Goal: Task Accomplishment & Management: Complete application form

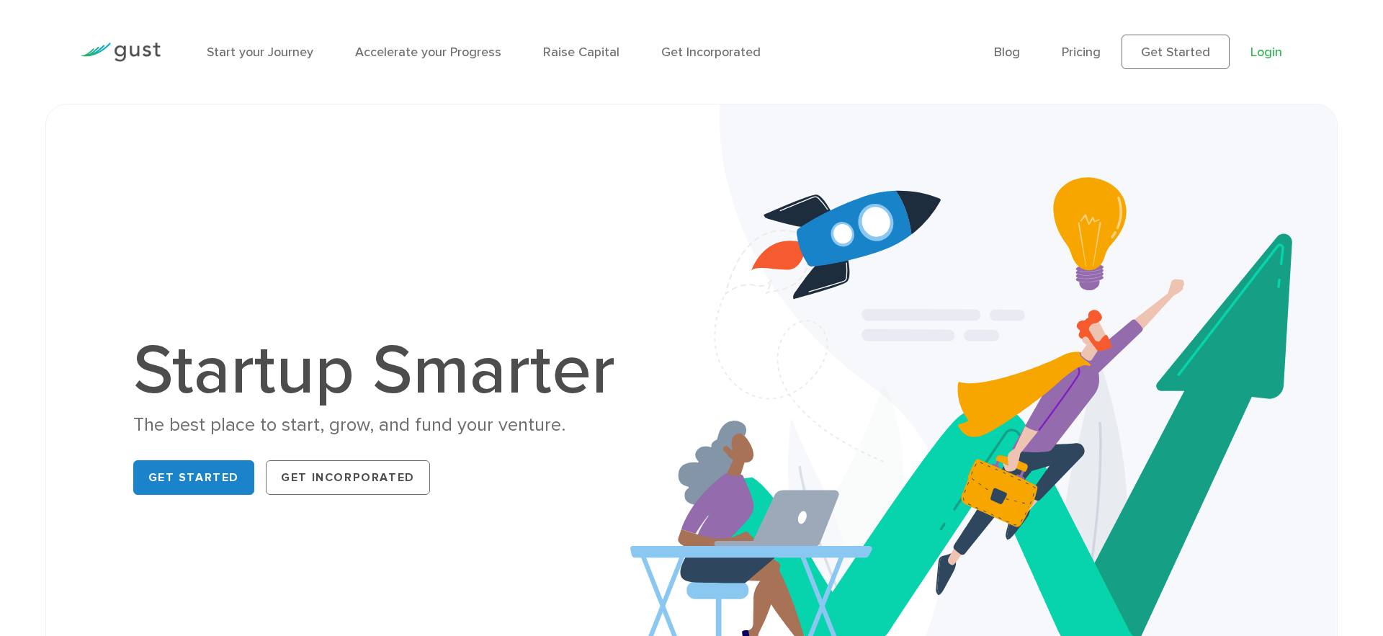
click at [1263, 48] on link "Login" at bounding box center [1267, 52] width 32 height 15
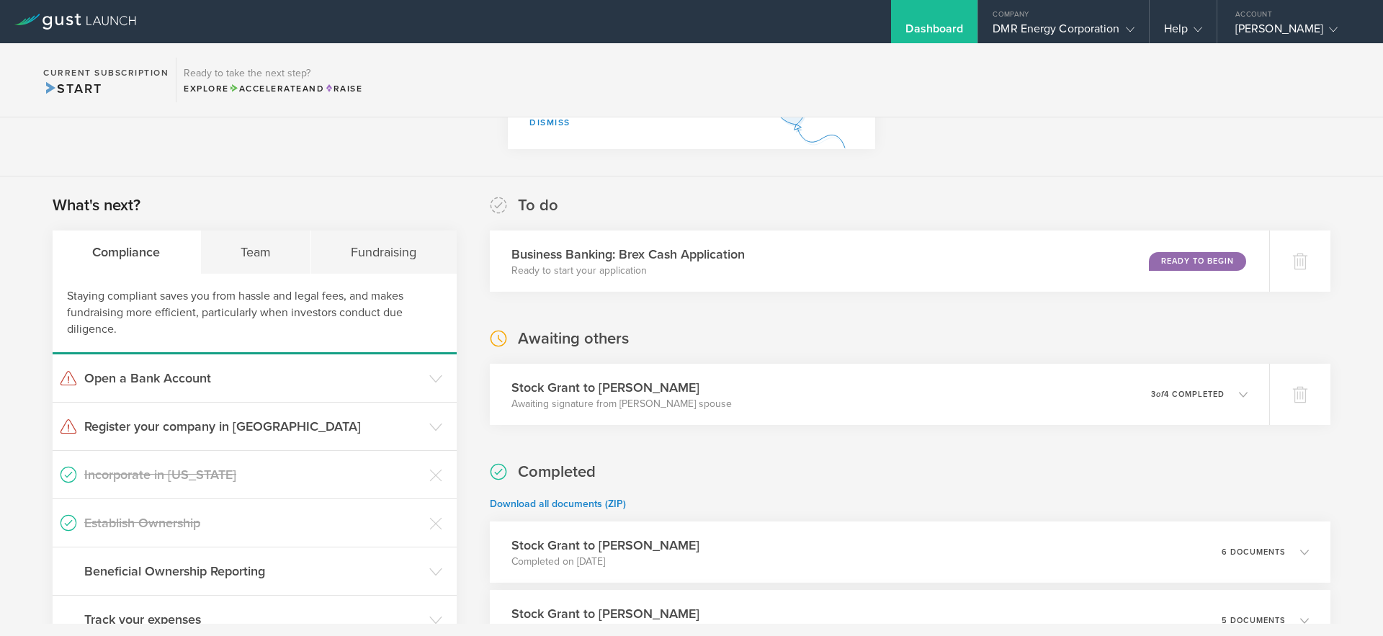
scroll to position [169, 0]
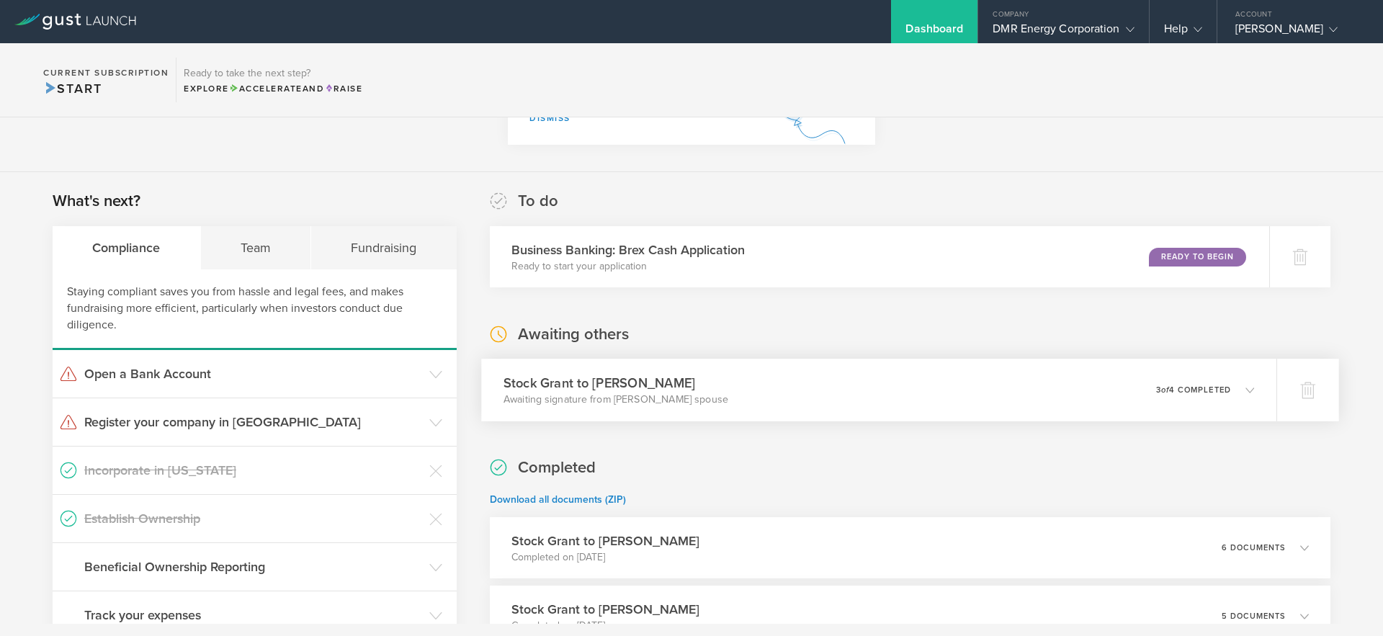
click at [1060, 386] on div "Stock Grant to Rufus Coleman Awaiting signature from Rufus Coleman’s spouse 0 u…" at bounding box center [878, 390] width 795 height 63
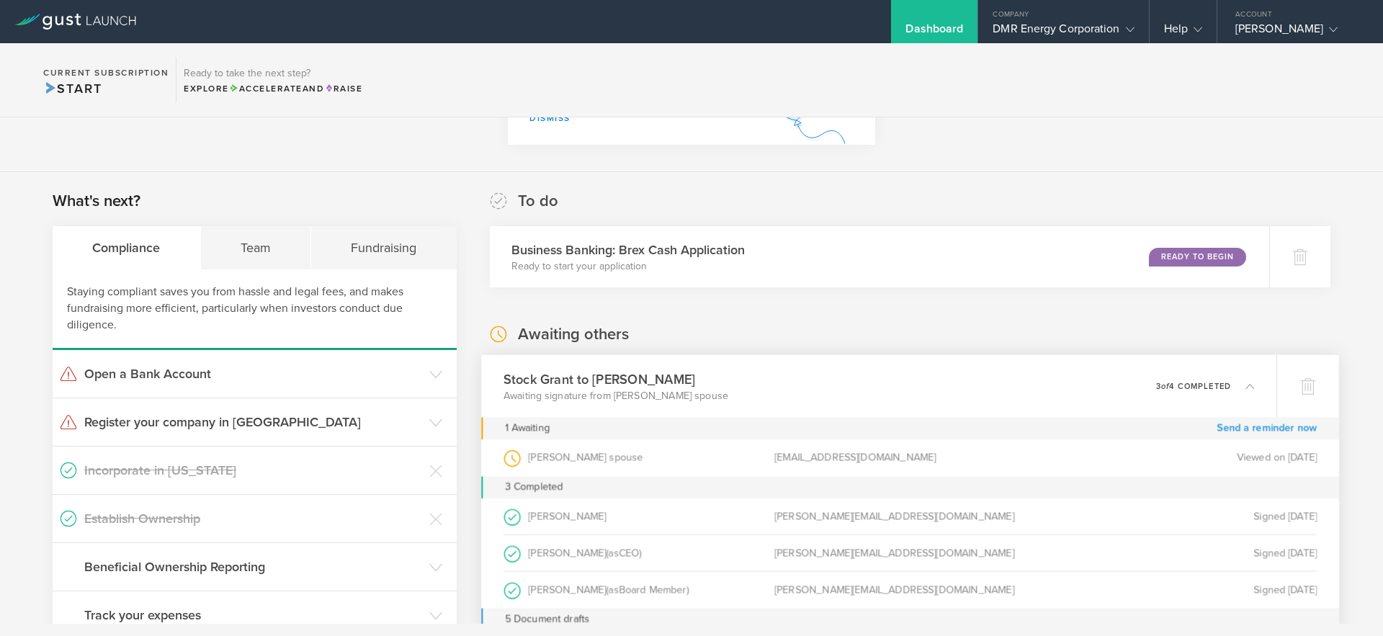
click at [1242, 429] on link "Send a reminder now" at bounding box center [1267, 428] width 100 height 22
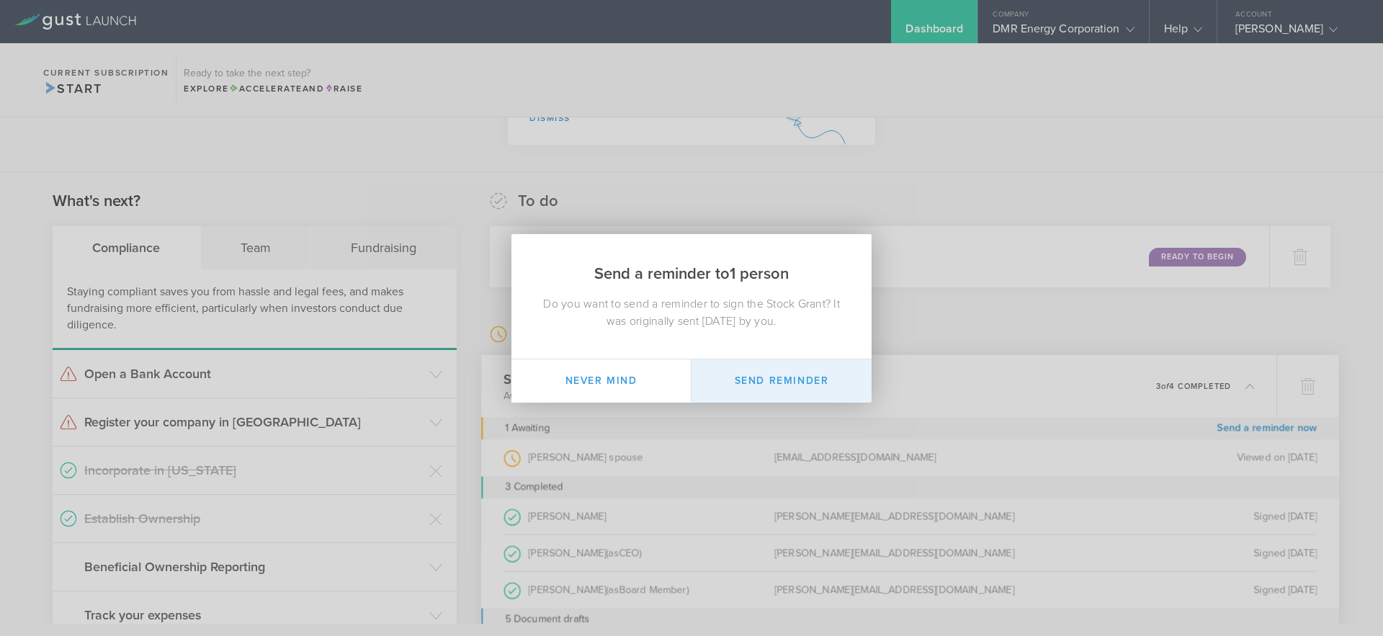
click at [808, 379] on button "Send Reminder" at bounding box center [782, 380] width 180 height 43
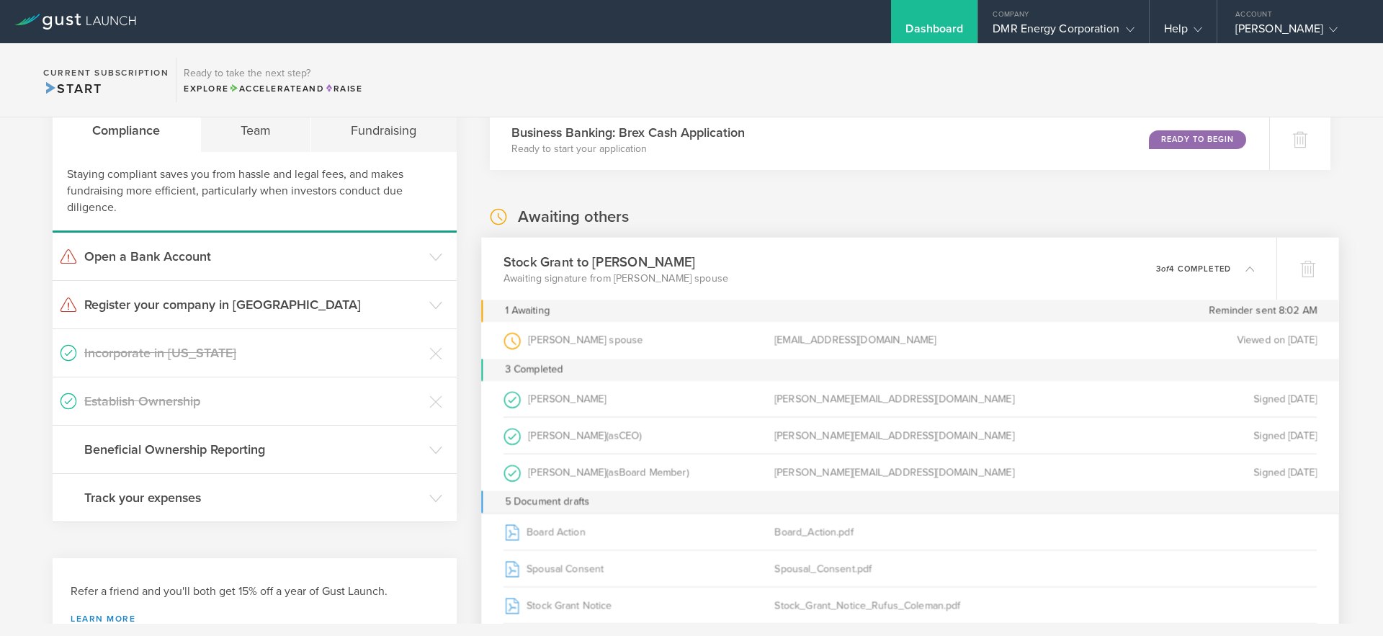
scroll to position [308, 0]
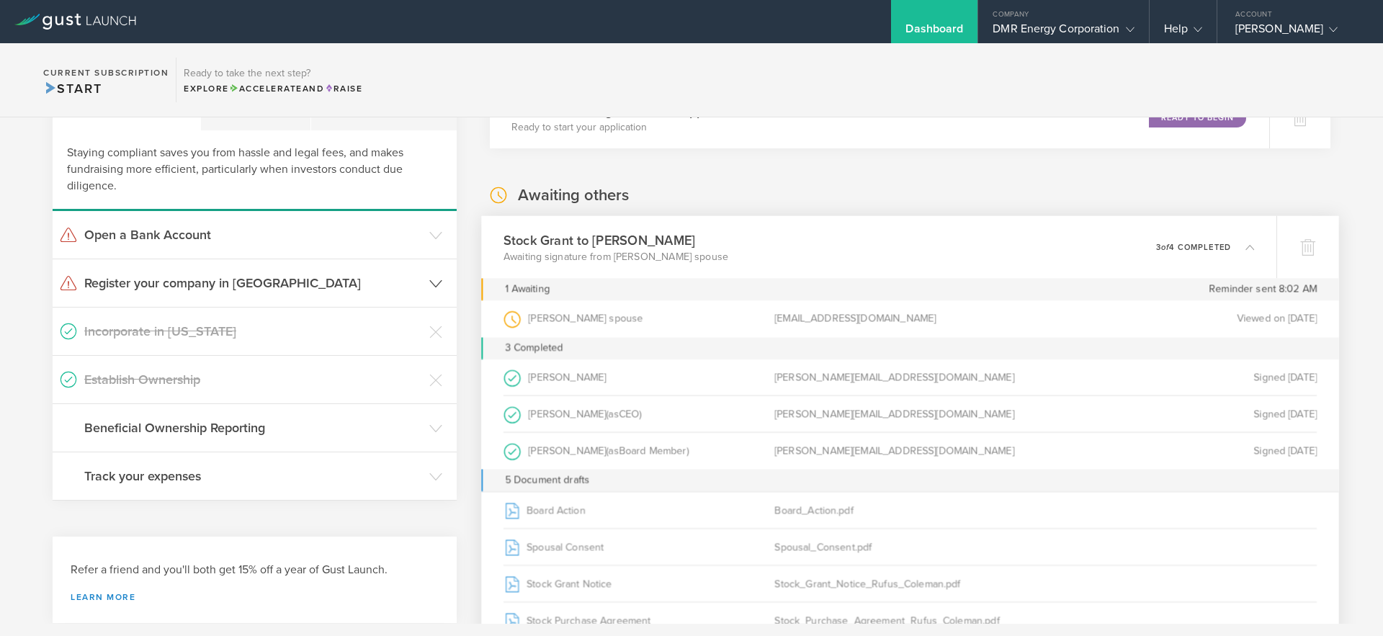
click at [159, 289] on h3 "Register your company in CA" at bounding box center [253, 283] width 338 height 19
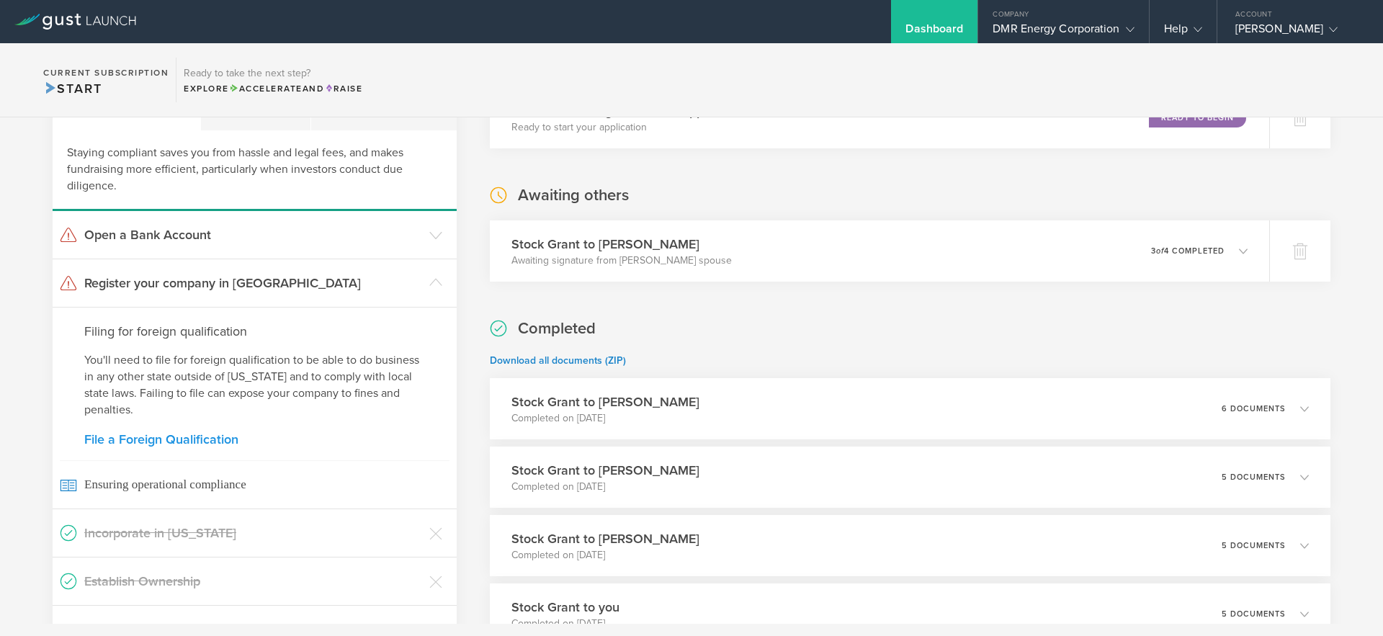
click at [201, 441] on link "File a Foreign Qualification" at bounding box center [254, 439] width 341 height 13
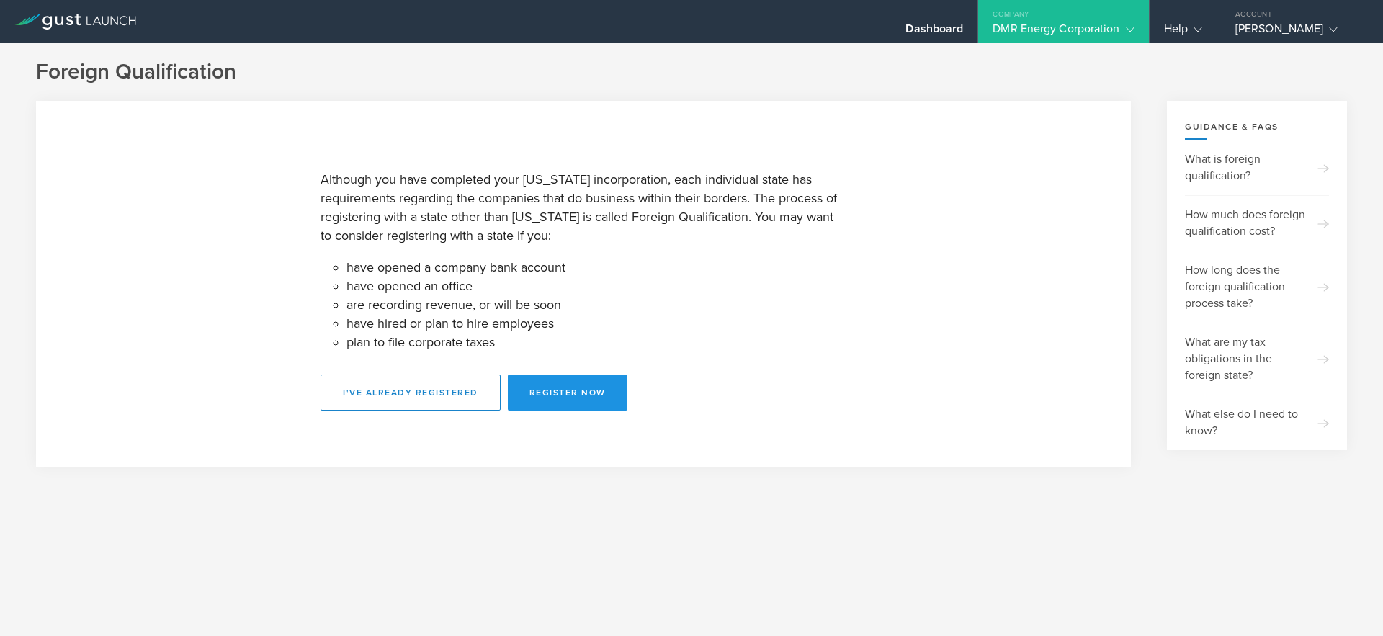
click at [586, 388] on button "Register Now" at bounding box center [568, 393] width 120 height 36
select select "CA"
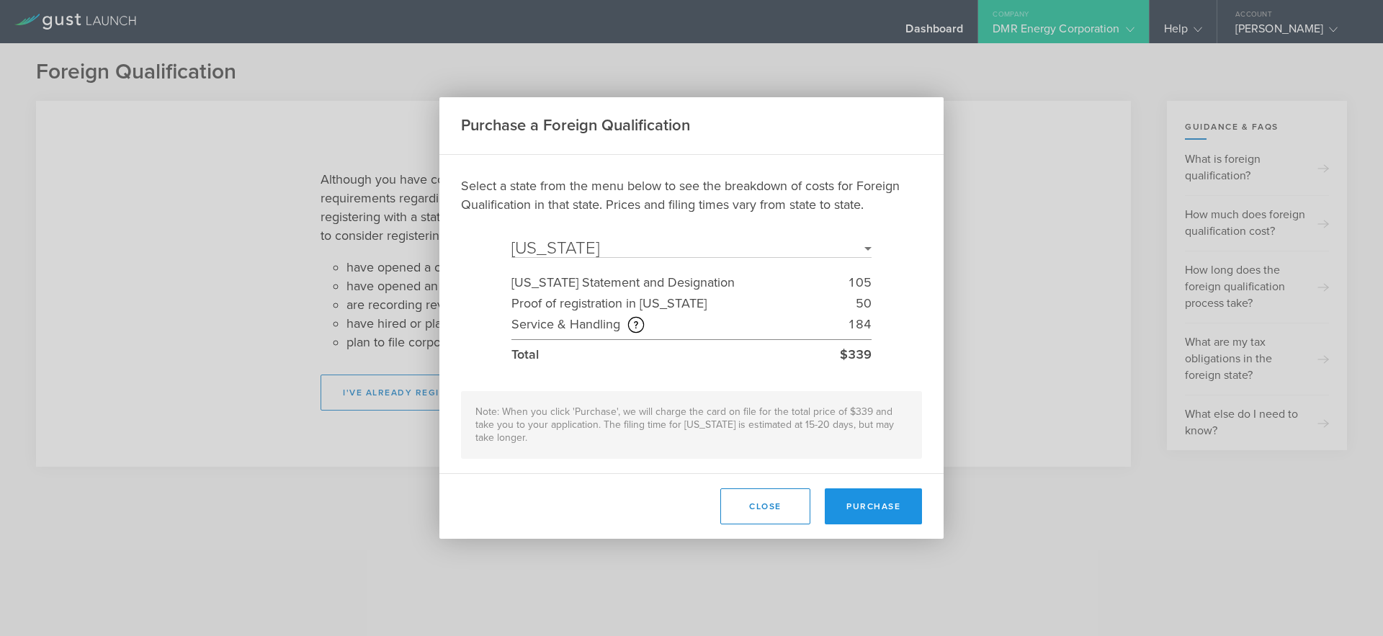
click at [878, 510] on button "Purchase" at bounding box center [873, 506] width 97 height 36
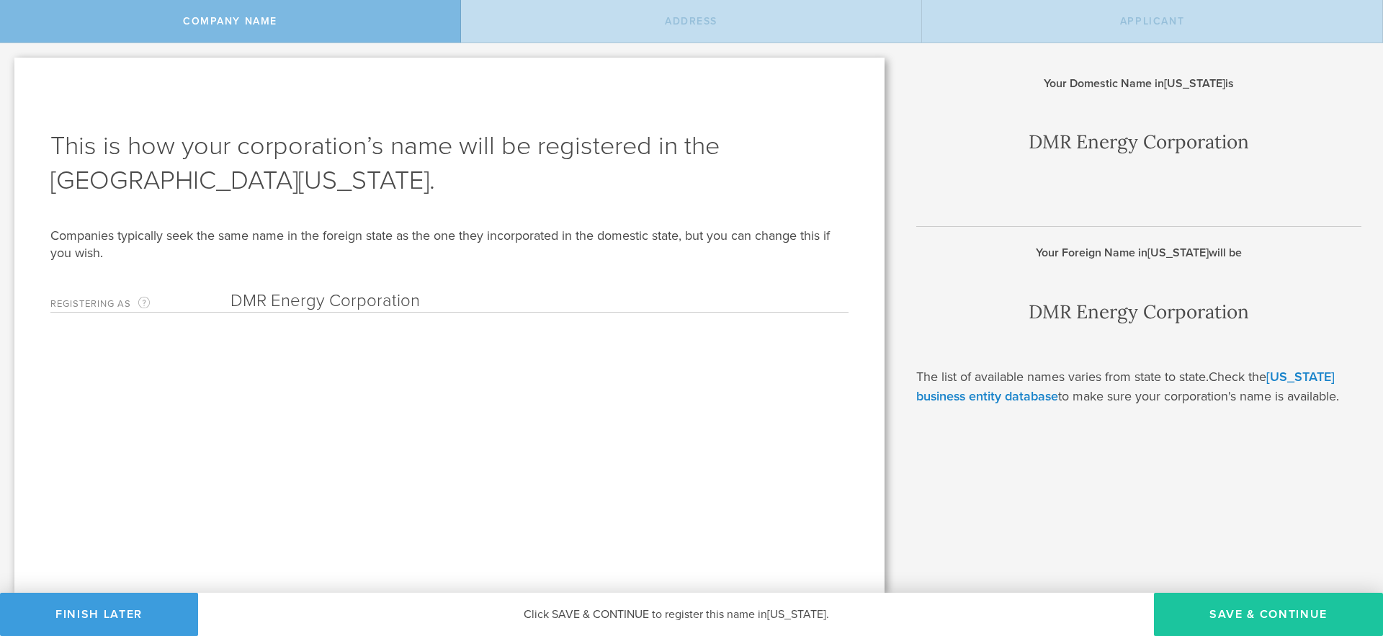
click at [1238, 615] on button "Save & Continue" at bounding box center [1268, 614] width 229 height 43
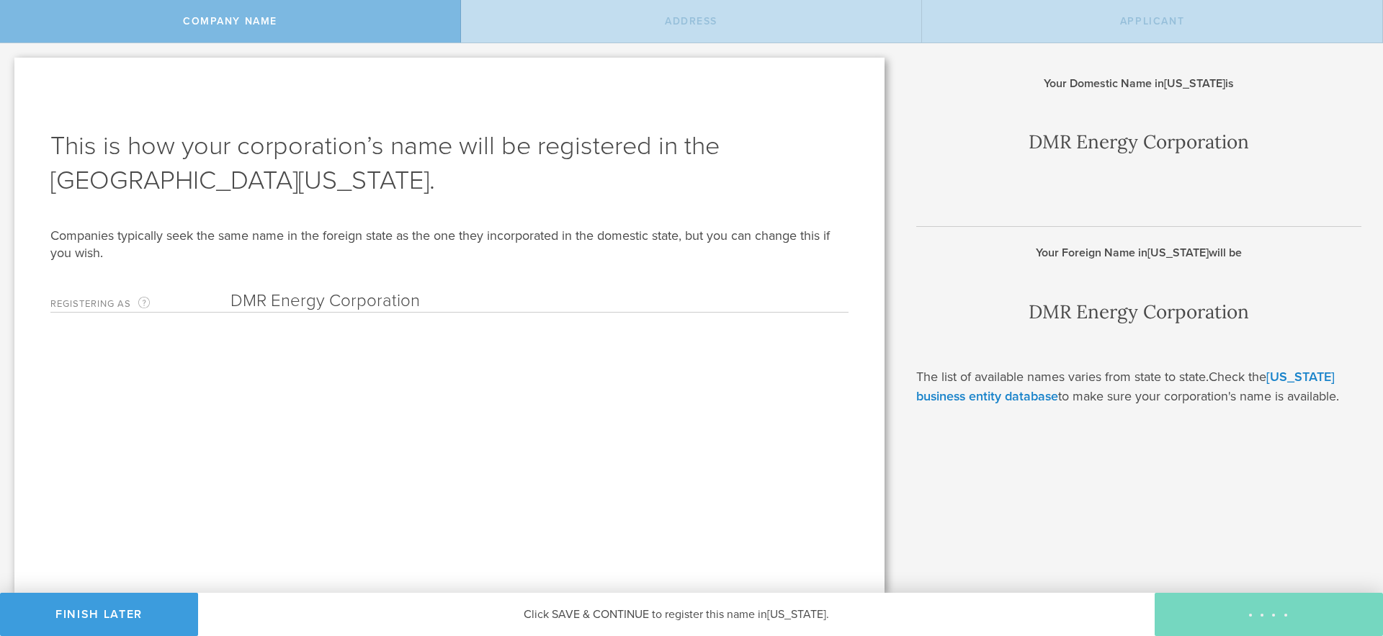
type input "8223 Skyline Circle"
type input "Oakland"
type input "California"
type input "94605"
type input "Alameda"
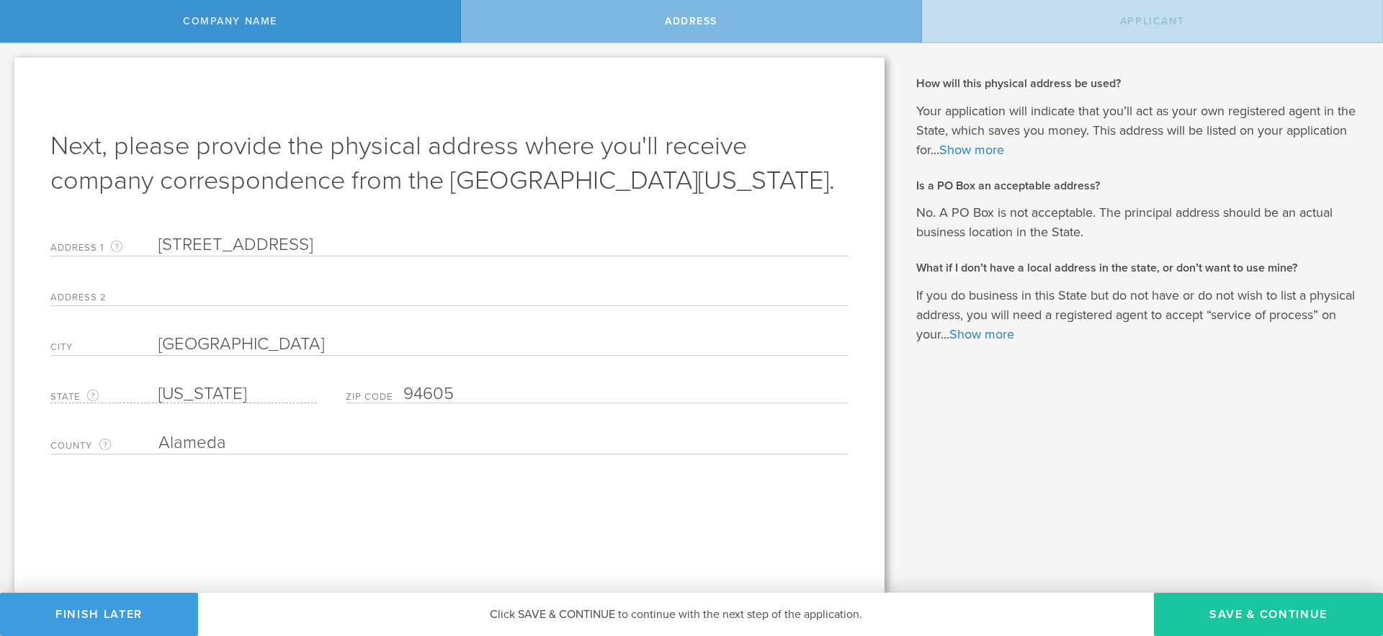
click at [1217, 614] on button "Save & Continue" at bounding box center [1268, 614] width 229 height 43
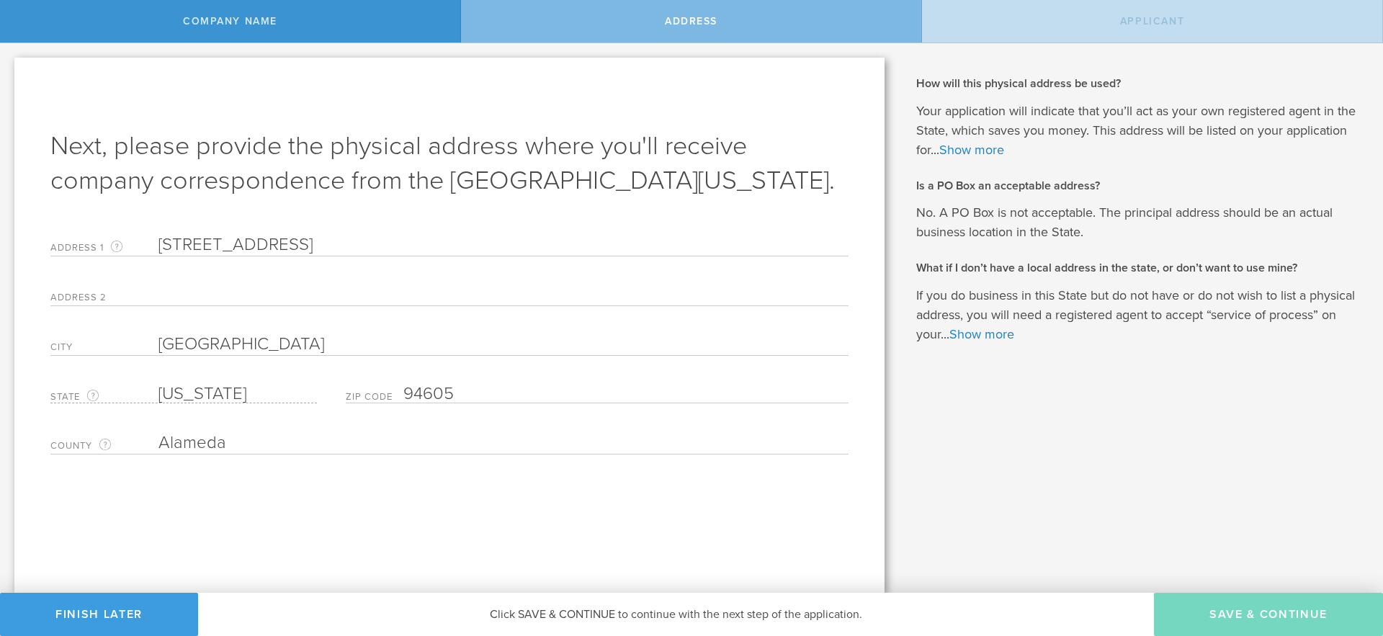
type input "Malcolm Goodwin"
type input "CEO"
type input "(515) 480-5255"
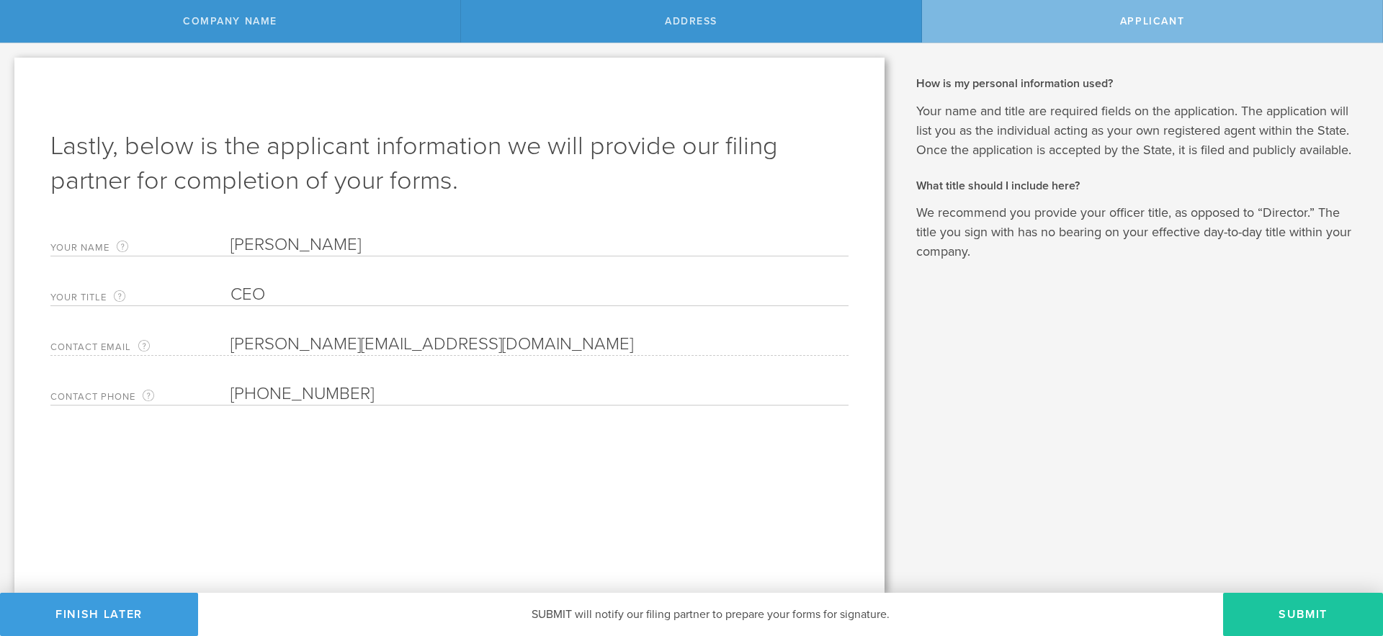
click at [1292, 614] on button "Submit" at bounding box center [1303, 614] width 160 height 43
click at [1280, 615] on button "Submit" at bounding box center [1303, 614] width 160 height 43
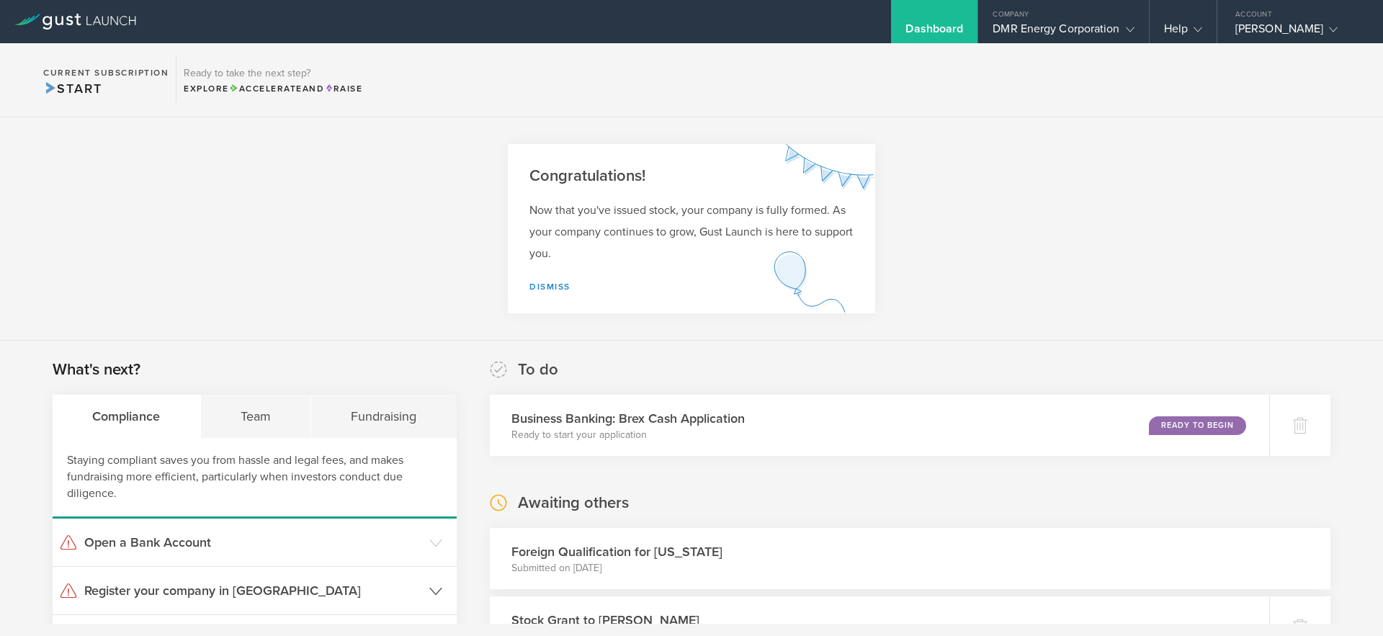
click at [411, 589] on h3 "Register your company in CA" at bounding box center [253, 590] width 338 height 19
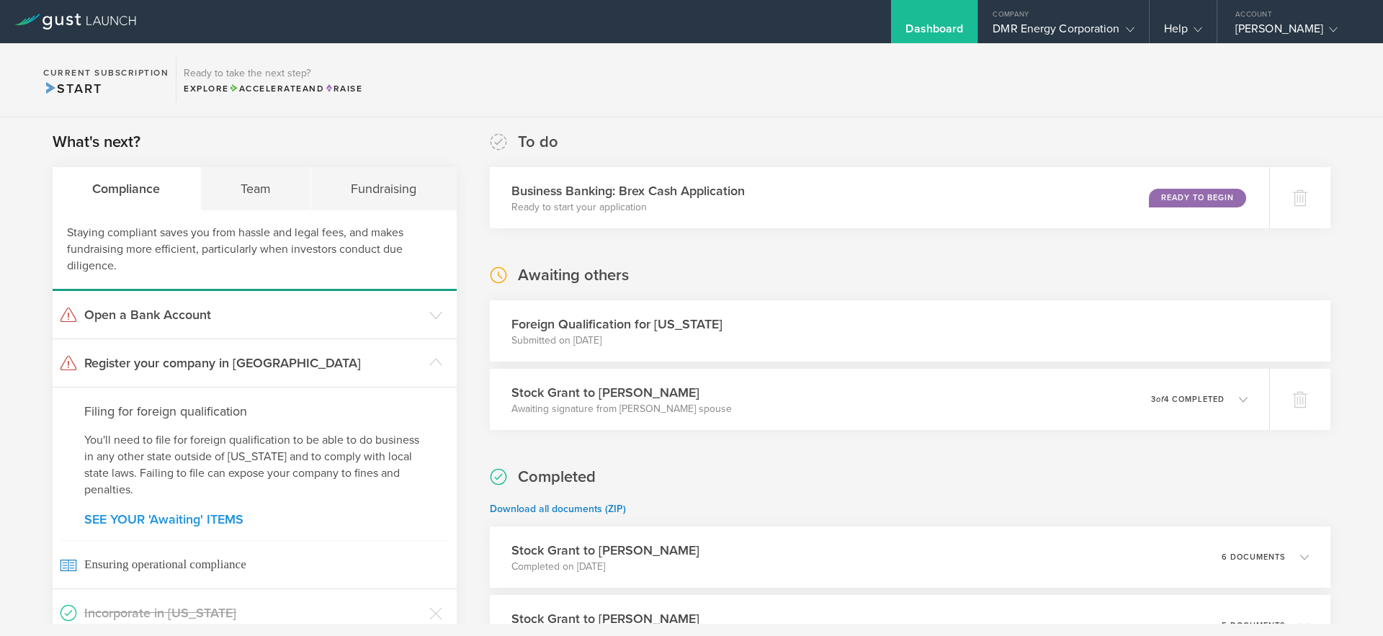
scroll to position [241, 0]
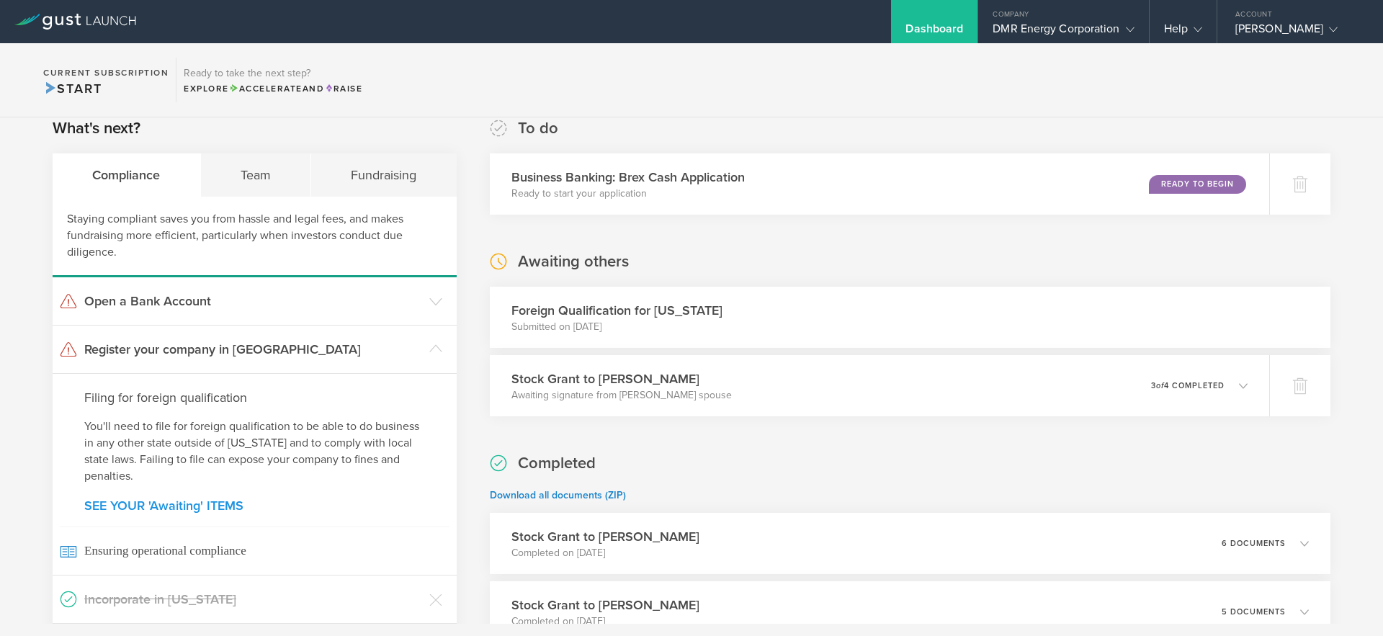
click at [173, 507] on link "SEE YOUR 'Awaiting' ITEMS" at bounding box center [254, 505] width 341 height 13
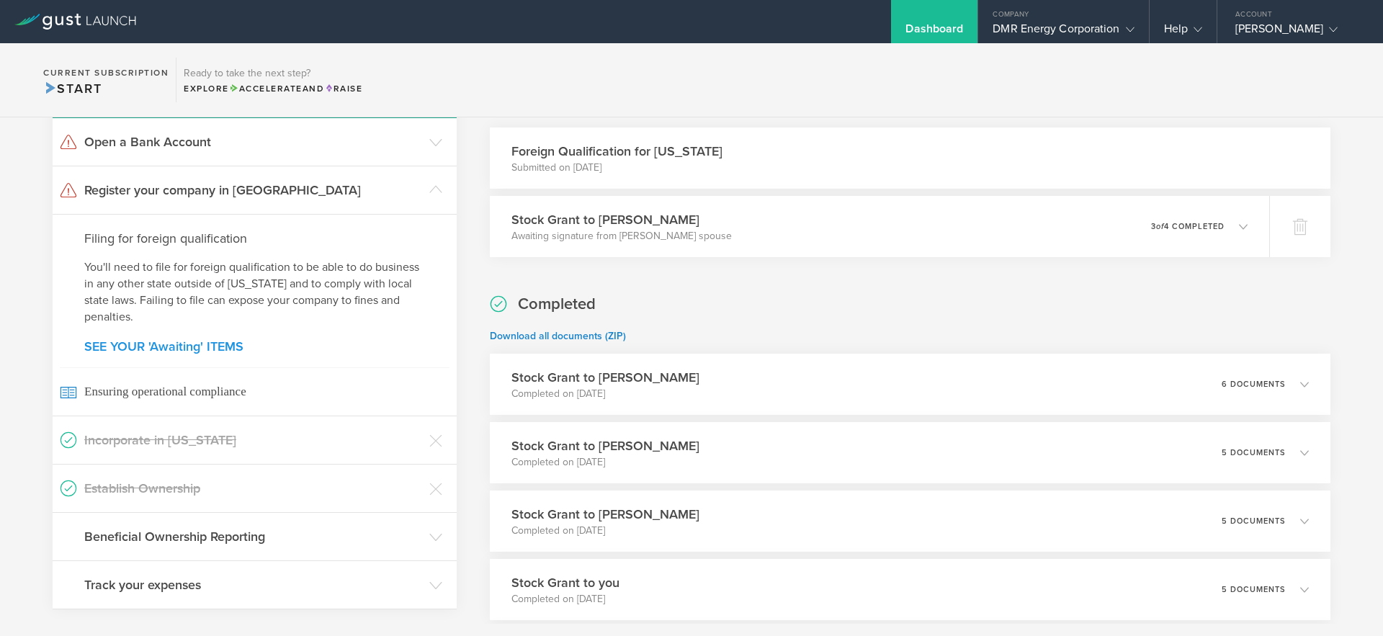
scroll to position [411, 0]
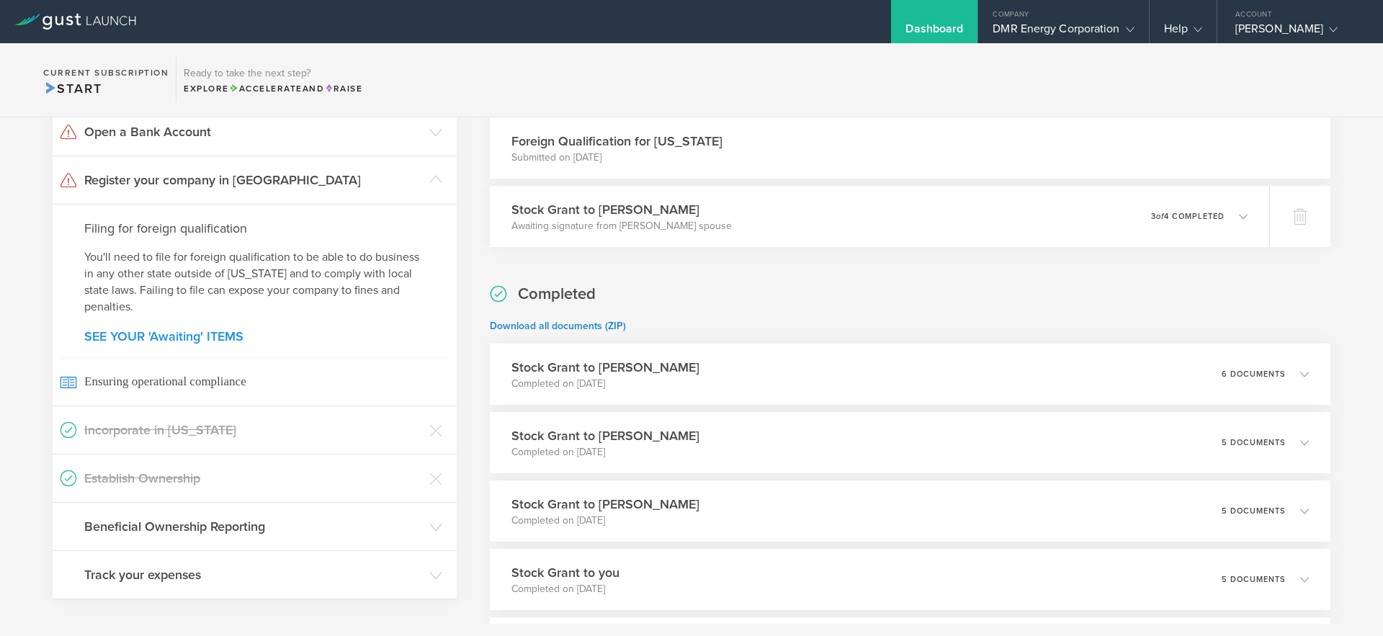
click at [158, 335] on link "SEE YOUR 'Awaiting' ITEMS" at bounding box center [254, 336] width 341 height 13
click at [920, 19] on div "Dashboard" at bounding box center [934, 21] width 86 height 43
click at [217, 128] on h3 "Open a Bank Account" at bounding box center [253, 131] width 338 height 19
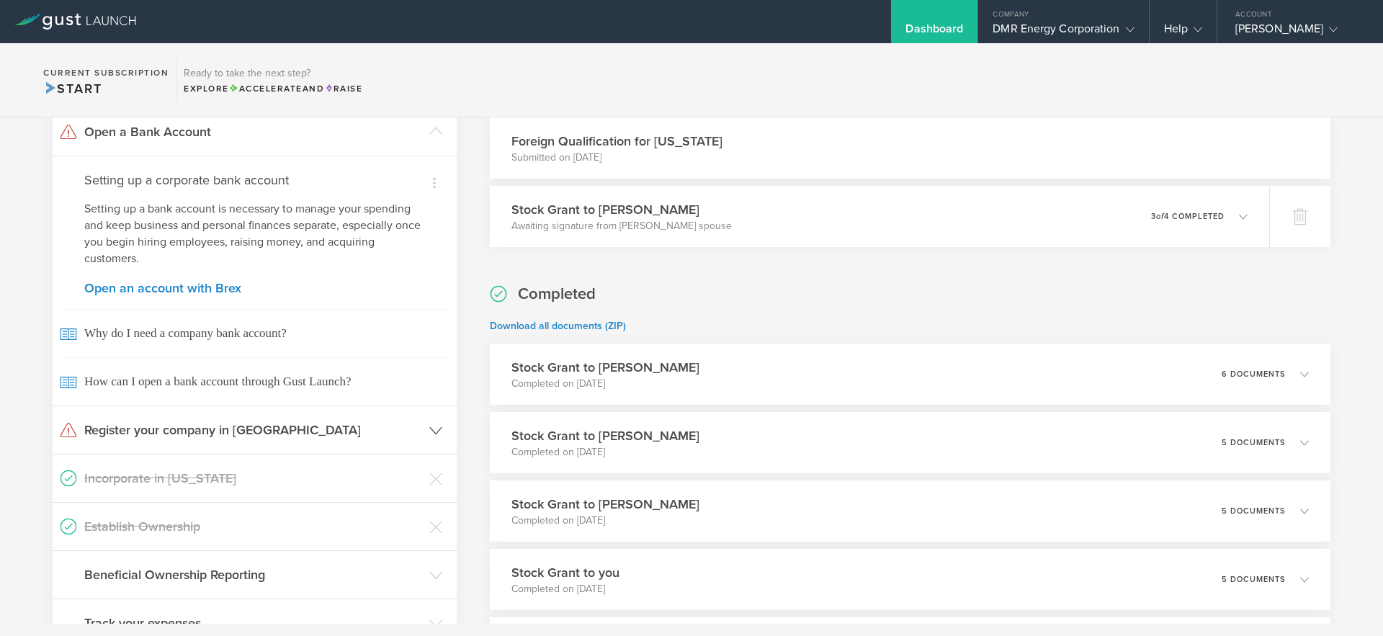
click at [136, 418] on header "Register your company in CA" at bounding box center [255, 430] width 404 height 48
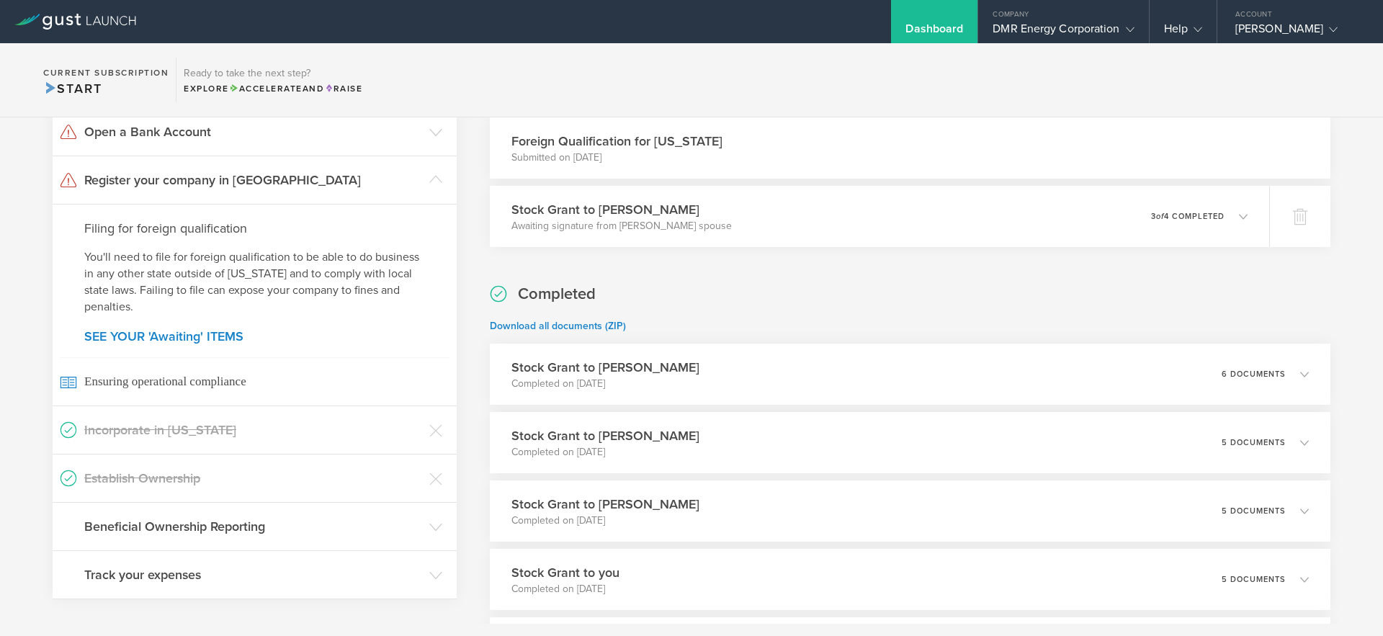
click at [213, 352] on div "Filing for foreign qualification You'll need to file for foreign qualification …" at bounding box center [255, 305] width 404 height 202
click at [217, 330] on link "SEE YOUR 'Awaiting' ITEMS" at bounding box center [254, 336] width 341 height 13
click at [216, 330] on link "SEE YOUR 'Awaiting' ITEMS" at bounding box center [254, 336] width 341 height 13
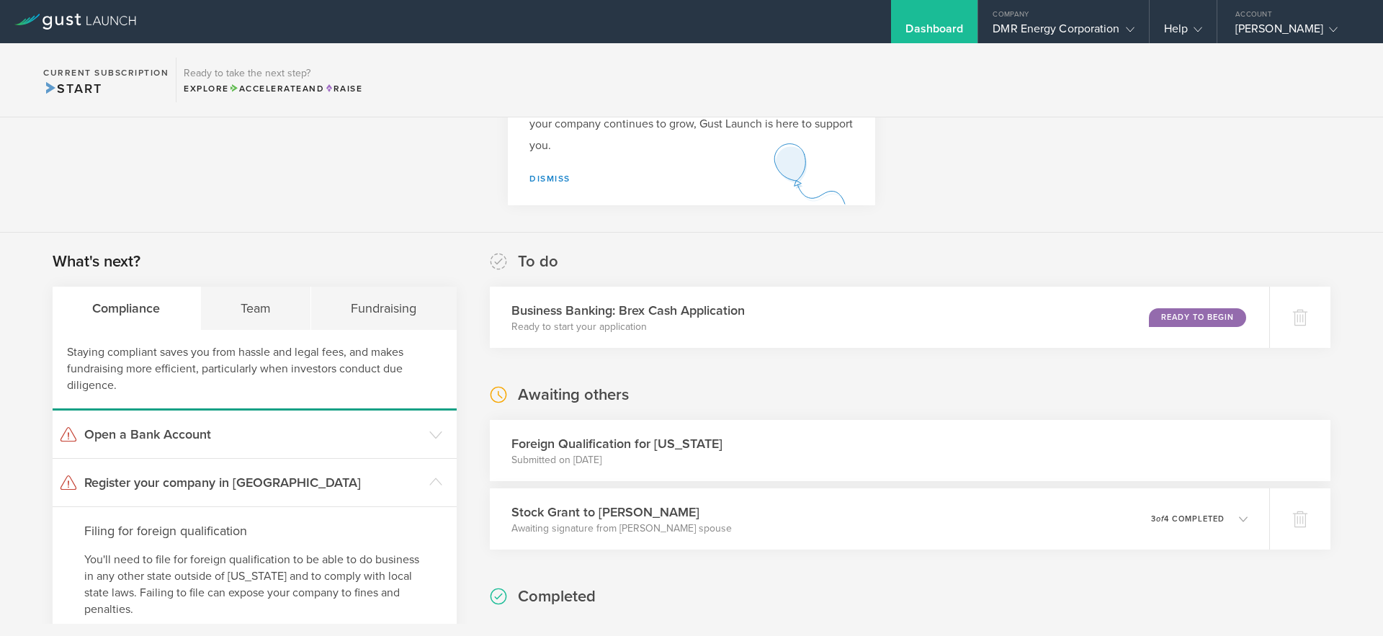
scroll to position [0, 0]
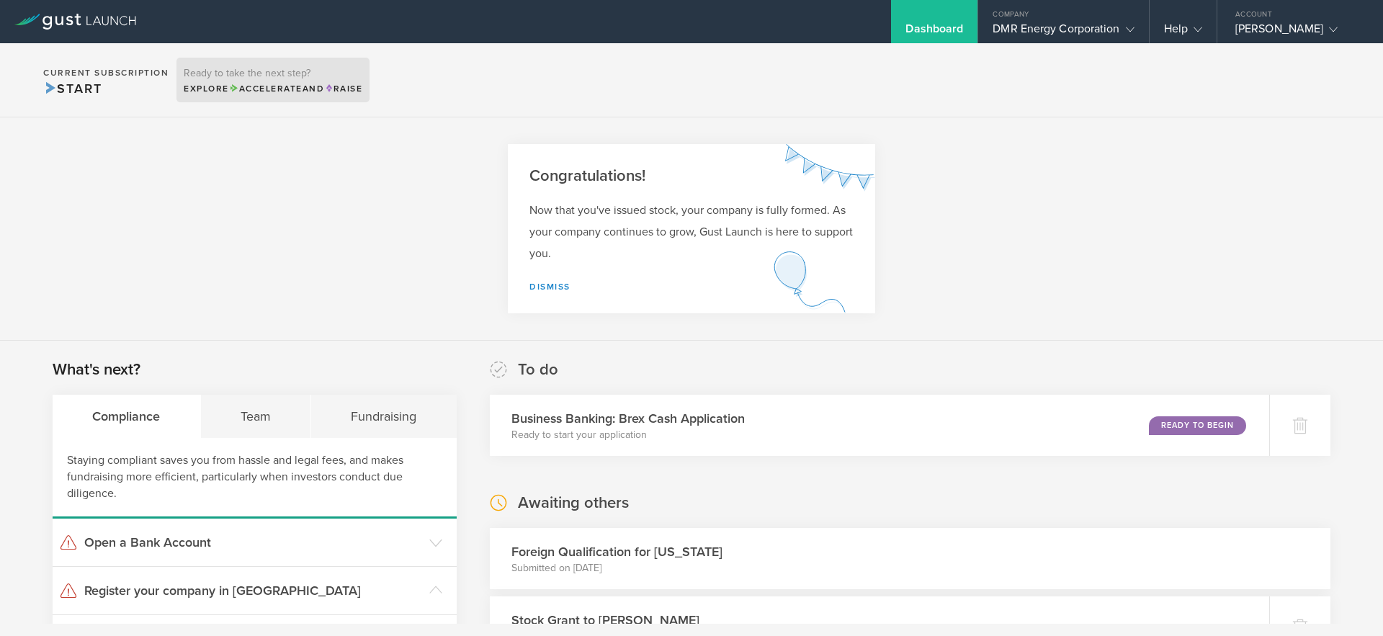
click at [325, 86] on span "Accelerate and" at bounding box center [277, 89] width 96 height 10
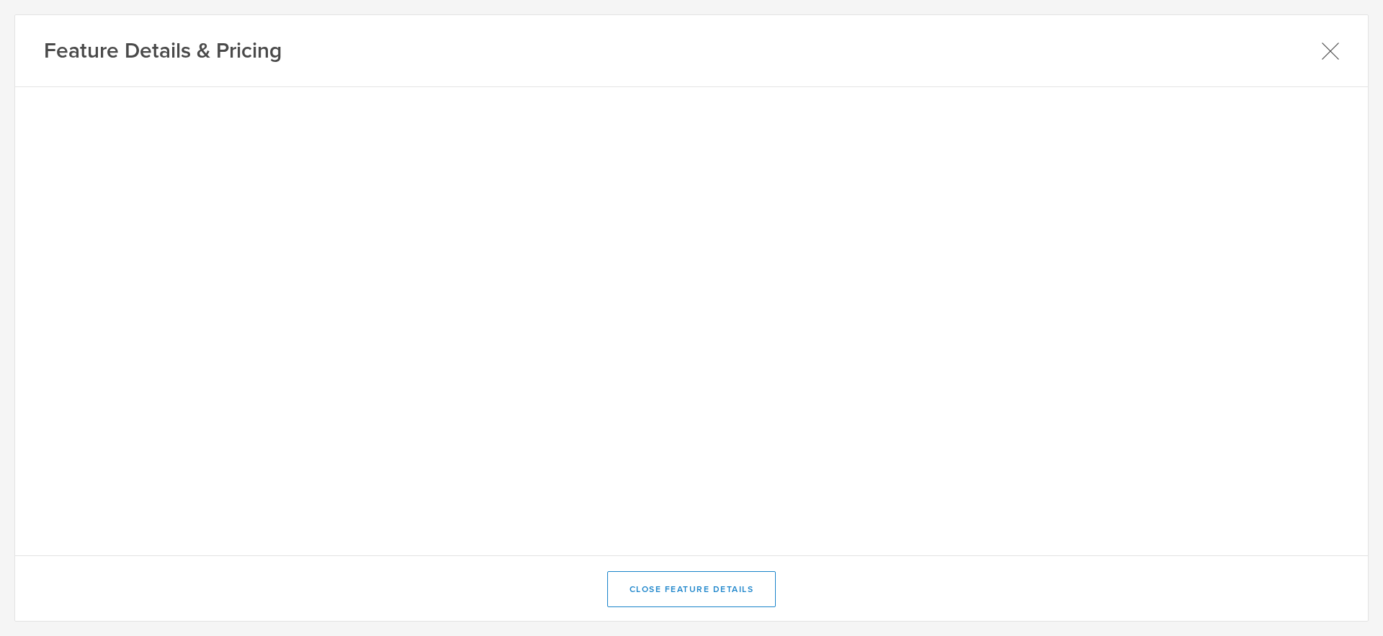
click at [1328, 49] on icon at bounding box center [1330, 51] width 18 height 18
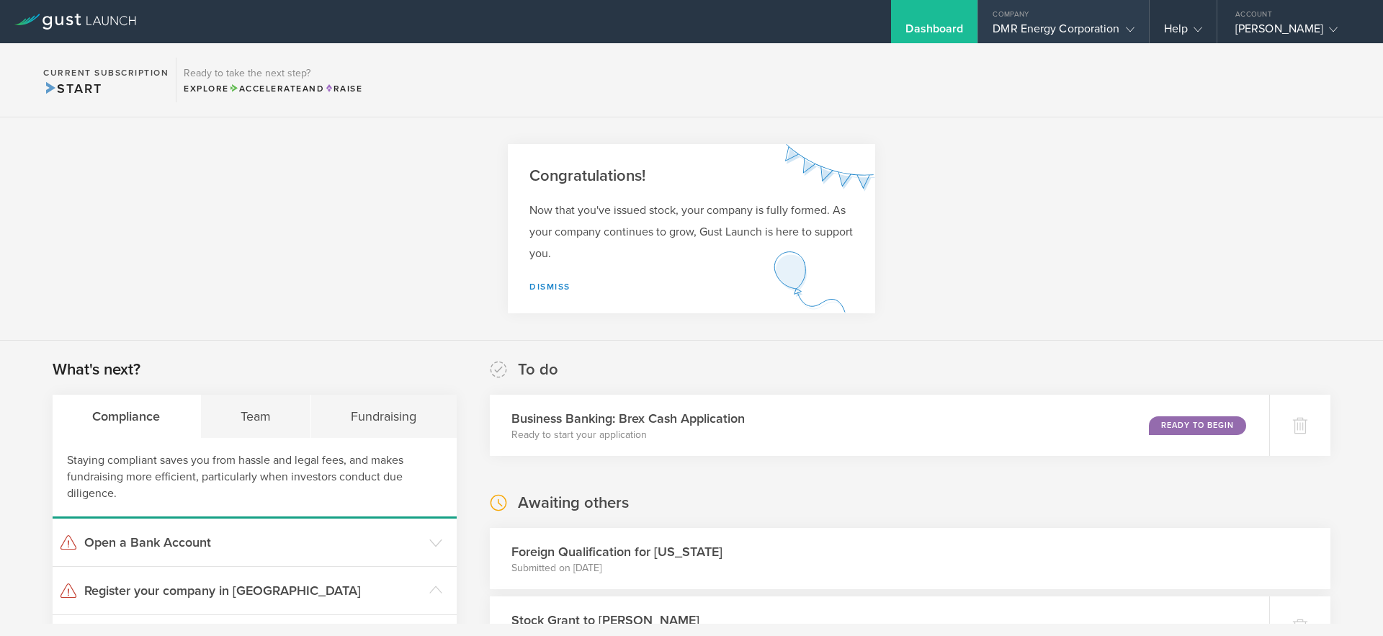
click at [1089, 20] on div "Company" at bounding box center [1063, 11] width 170 height 22
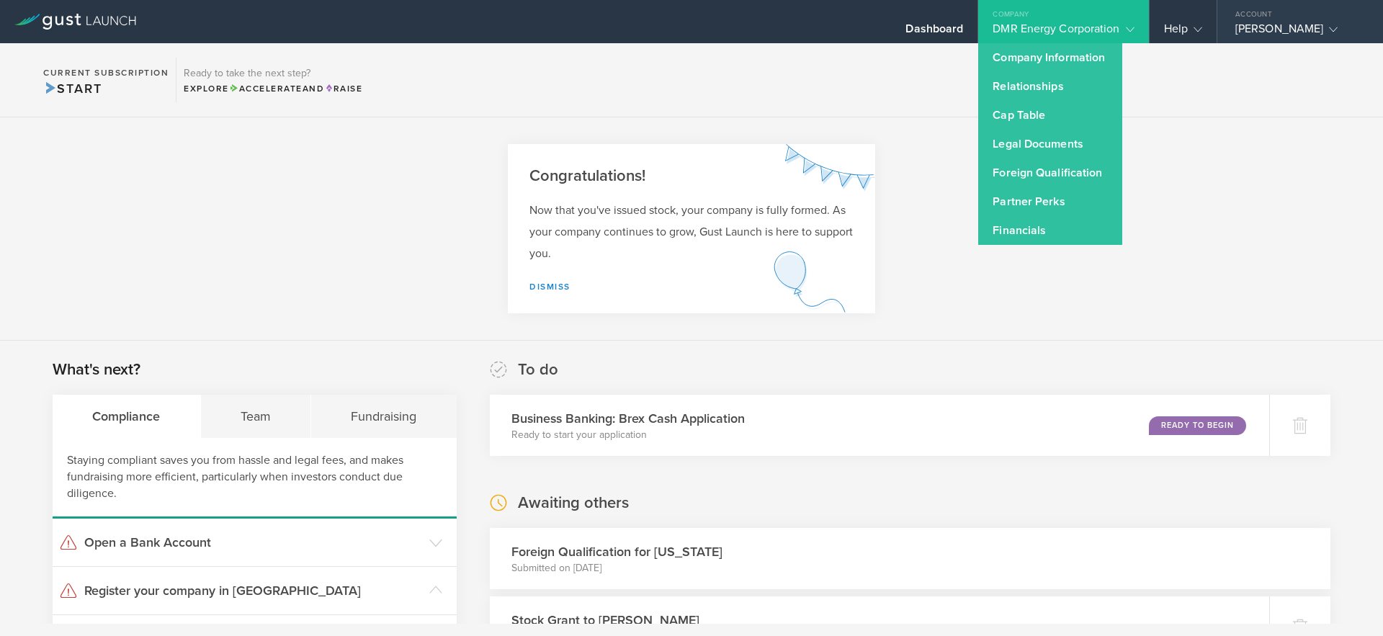
click at [1277, 20] on div "Account" at bounding box center [1300, 11] width 166 height 22
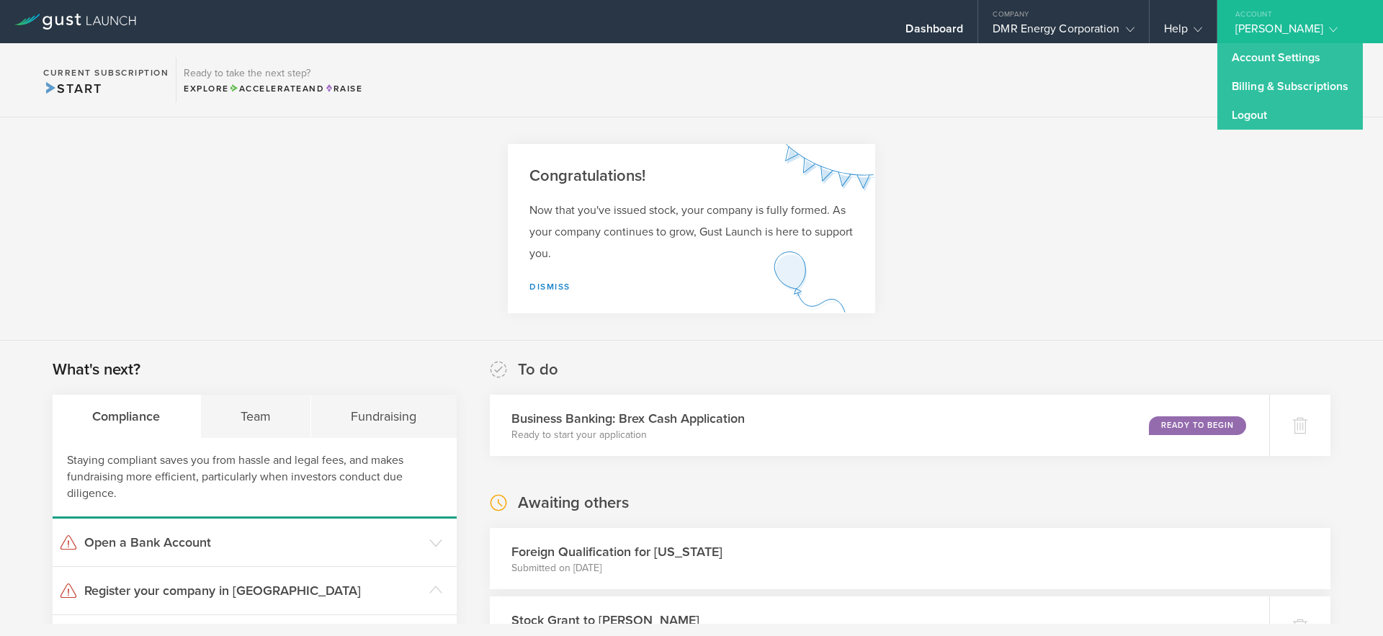
click at [1119, 97] on section "Current Subscription Start Ready to take the next step? Explore Accelerate and …" at bounding box center [691, 80] width 1383 height 74
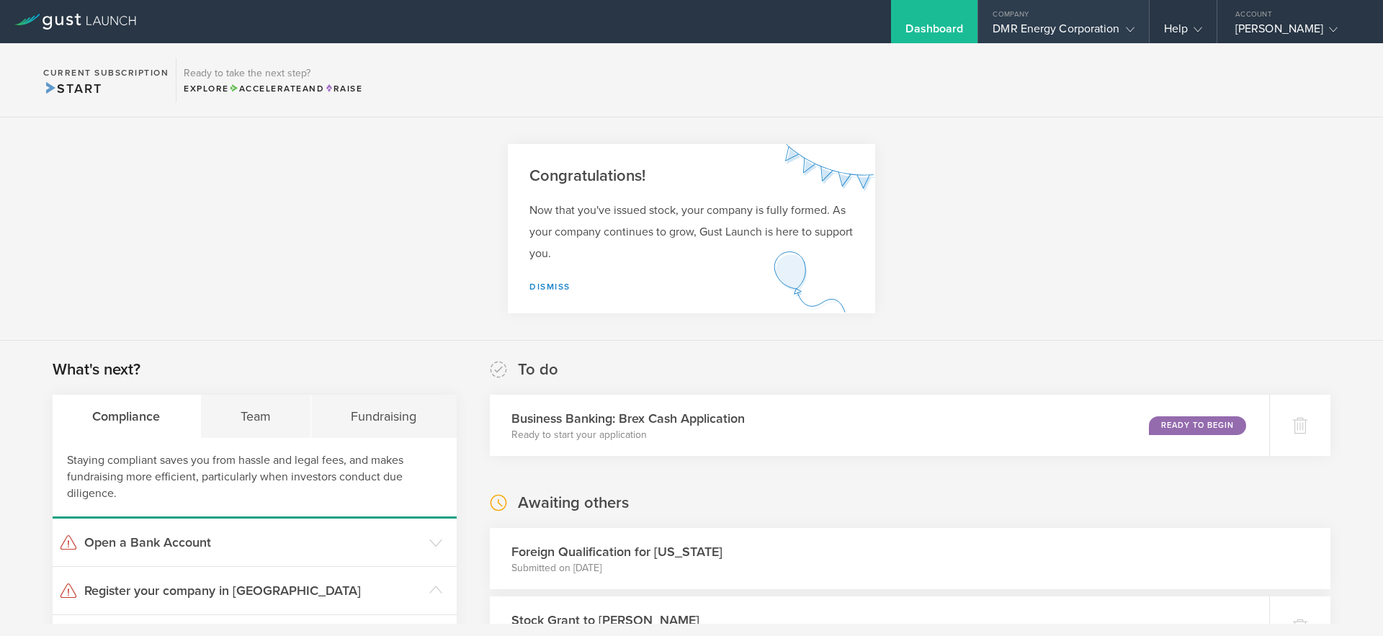
click at [1082, 25] on div "DMR Energy Corporation" at bounding box center [1063, 33] width 141 height 22
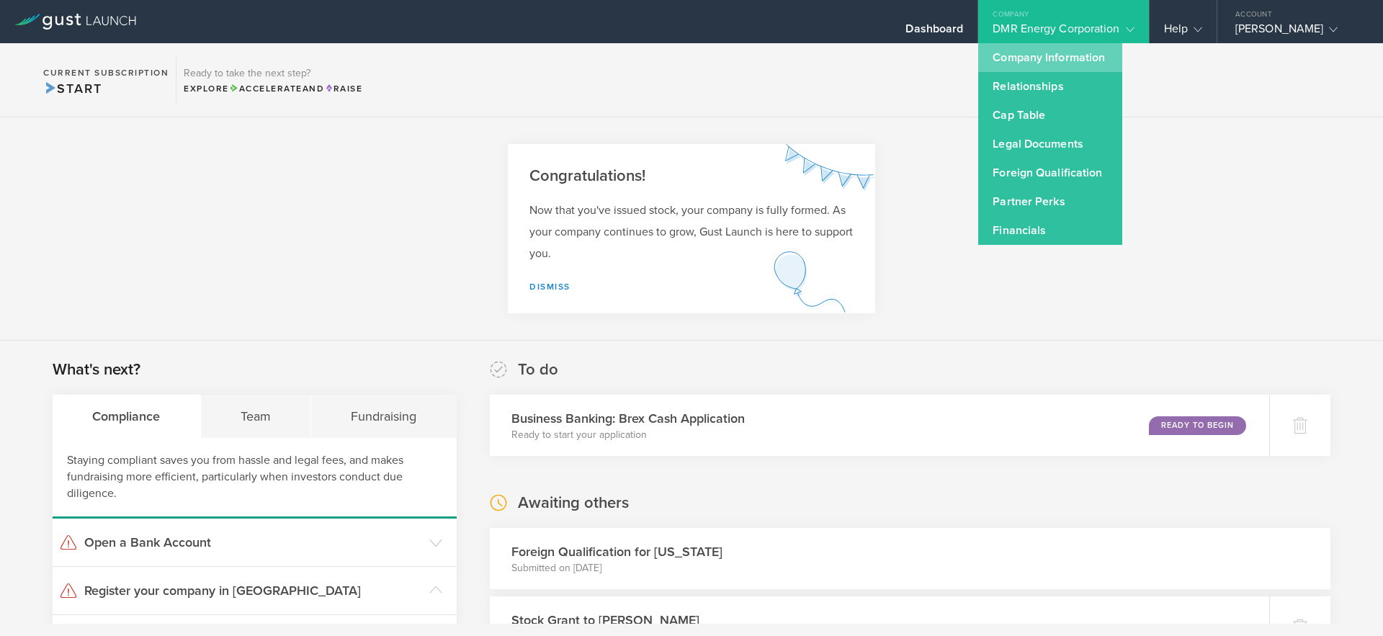
click at [1047, 62] on link "Company Information" at bounding box center [1050, 57] width 144 height 29
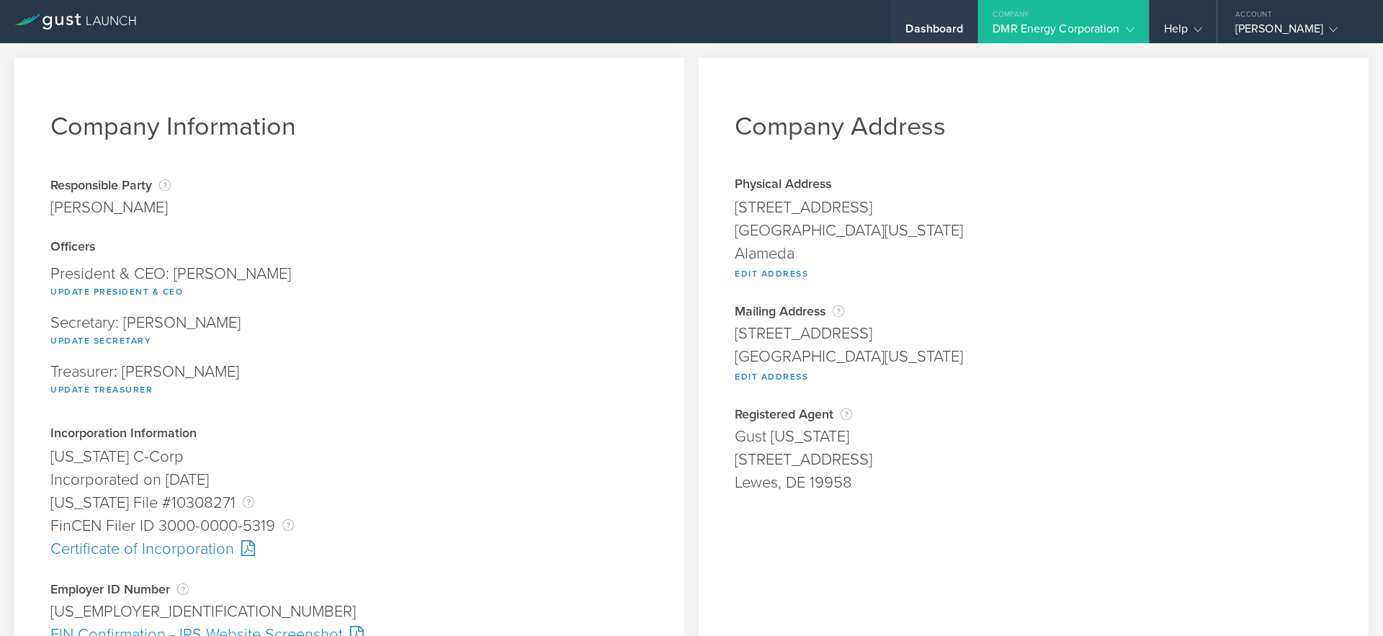
click at [911, 33] on div "Dashboard" at bounding box center [935, 33] width 58 height 22
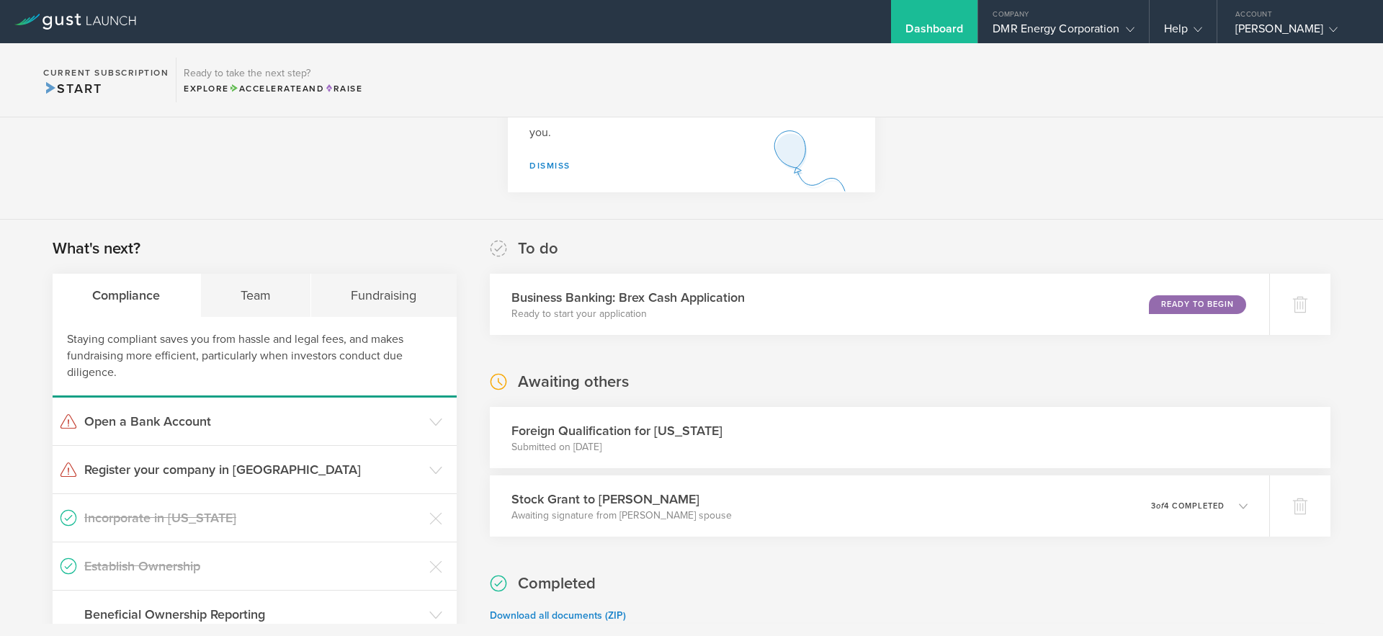
scroll to position [136, 0]
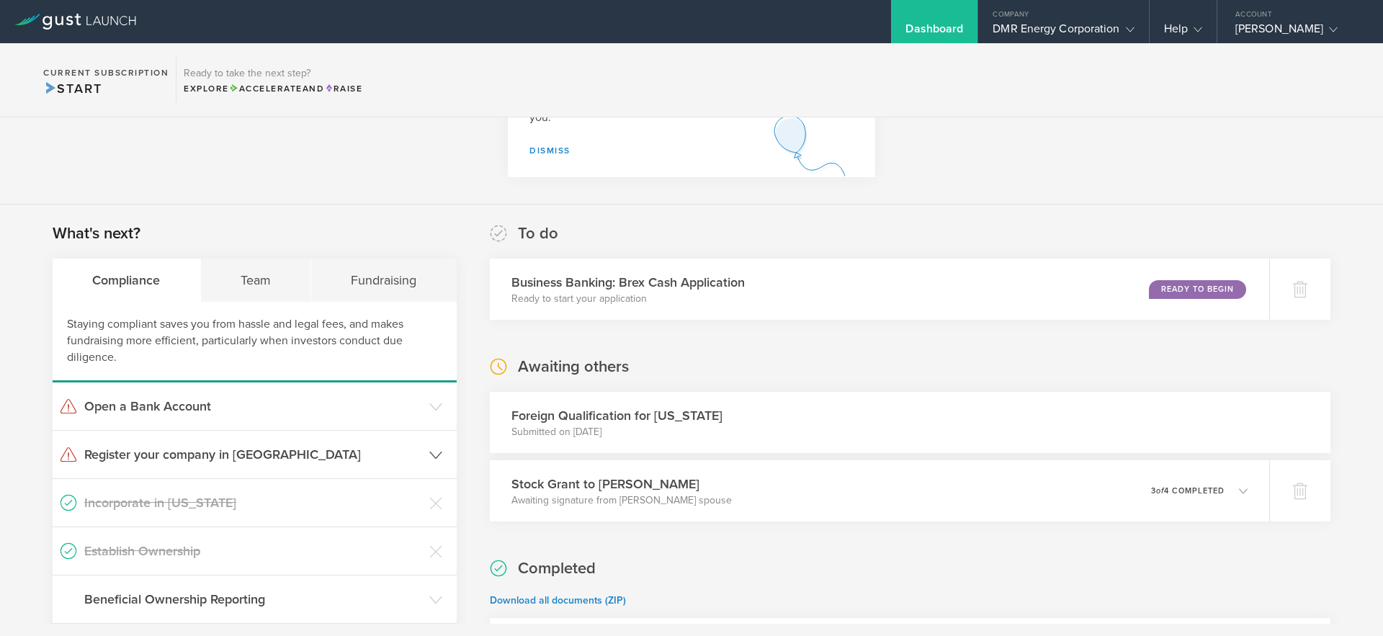
click at [218, 457] on h3 "Register your company in CA" at bounding box center [253, 454] width 338 height 19
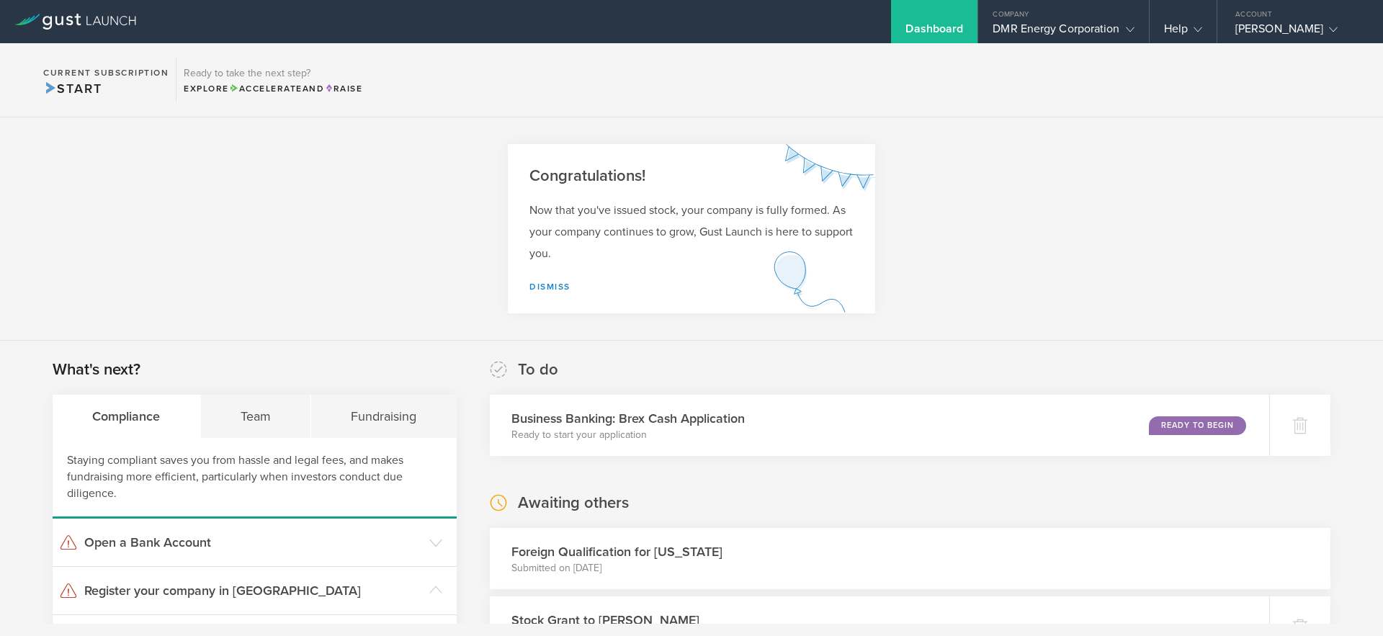
scroll to position [19, 0]
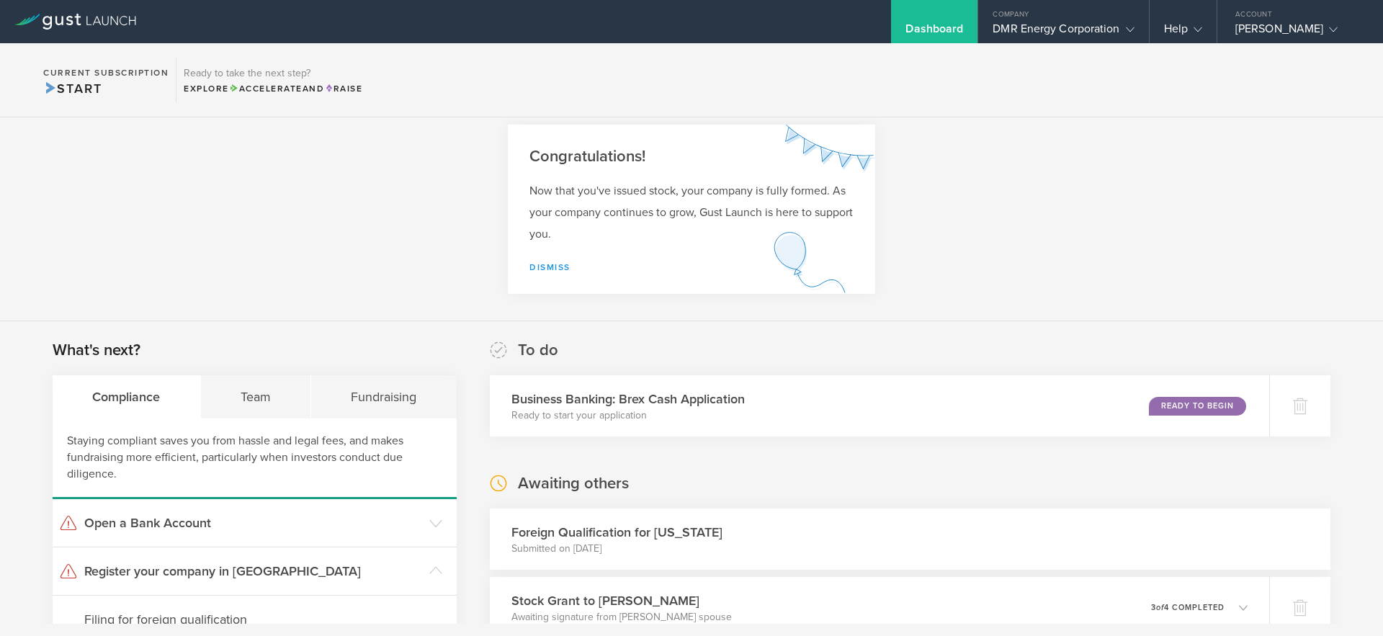
click at [540, 262] on link "Dismiss" at bounding box center [549, 267] width 41 height 10
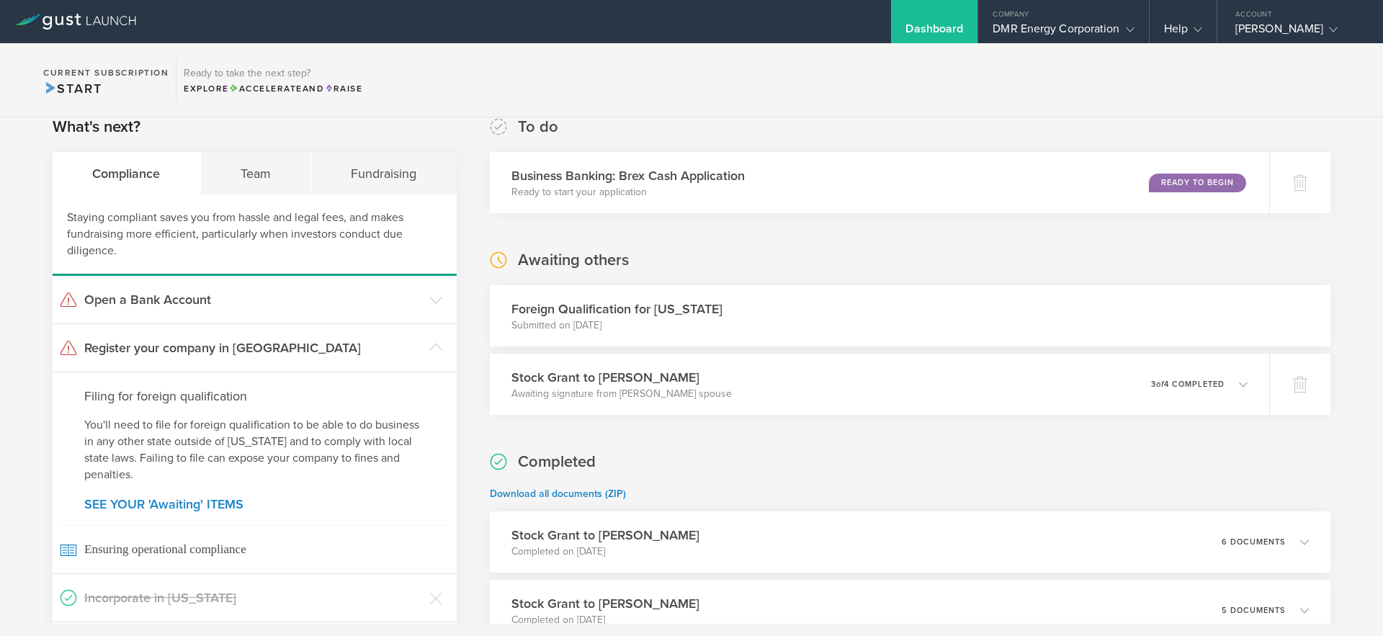
scroll to position [0, 0]
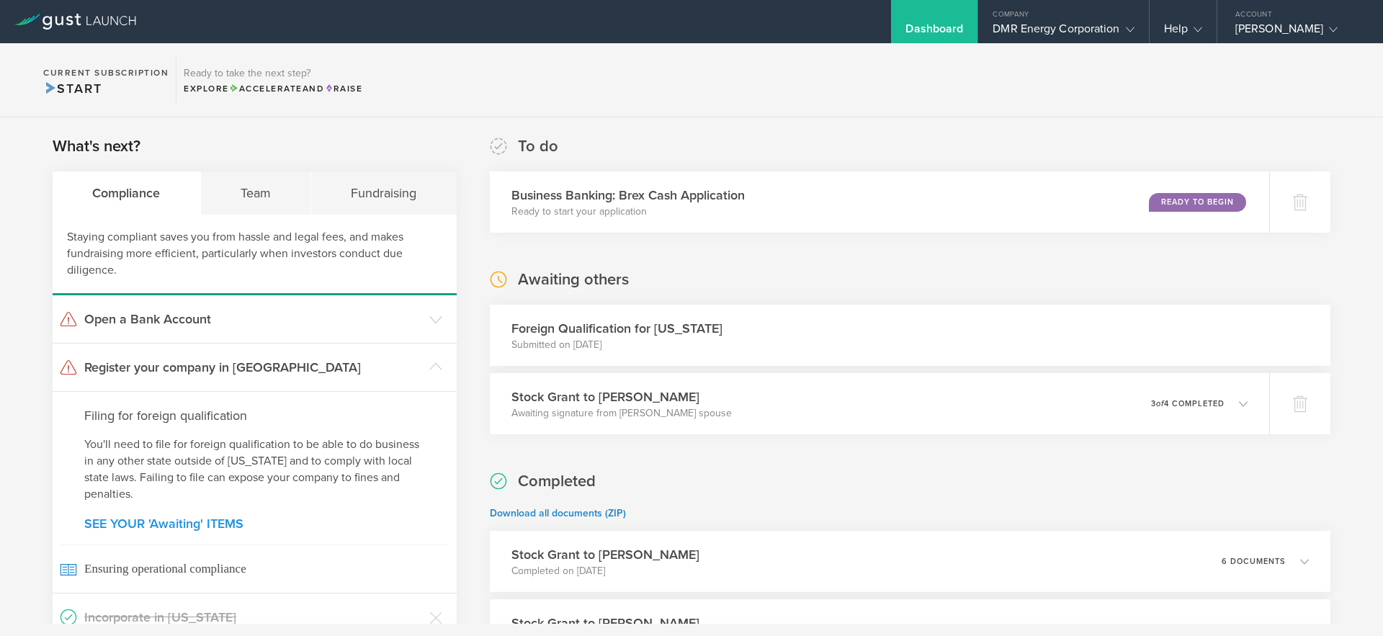
click at [220, 528] on link "SEE YOUR 'Awaiting' ITEMS" at bounding box center [254, 523] width 341 height 13
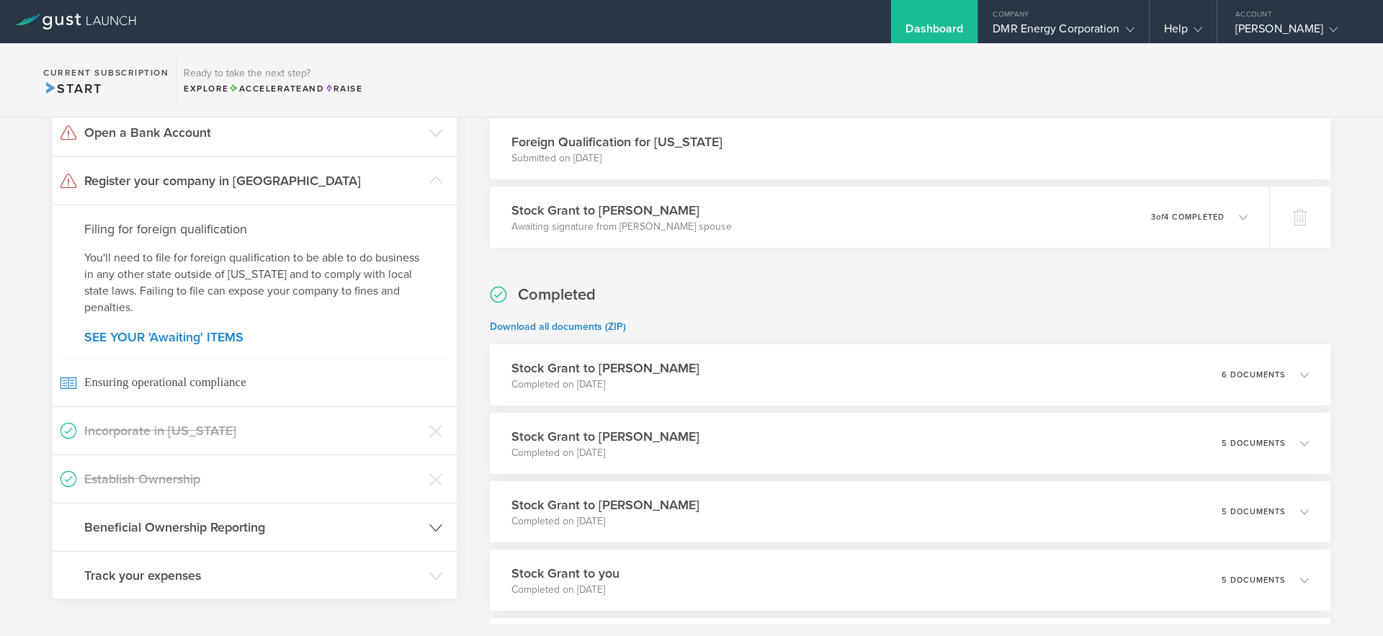
scroll to position [187, 0]
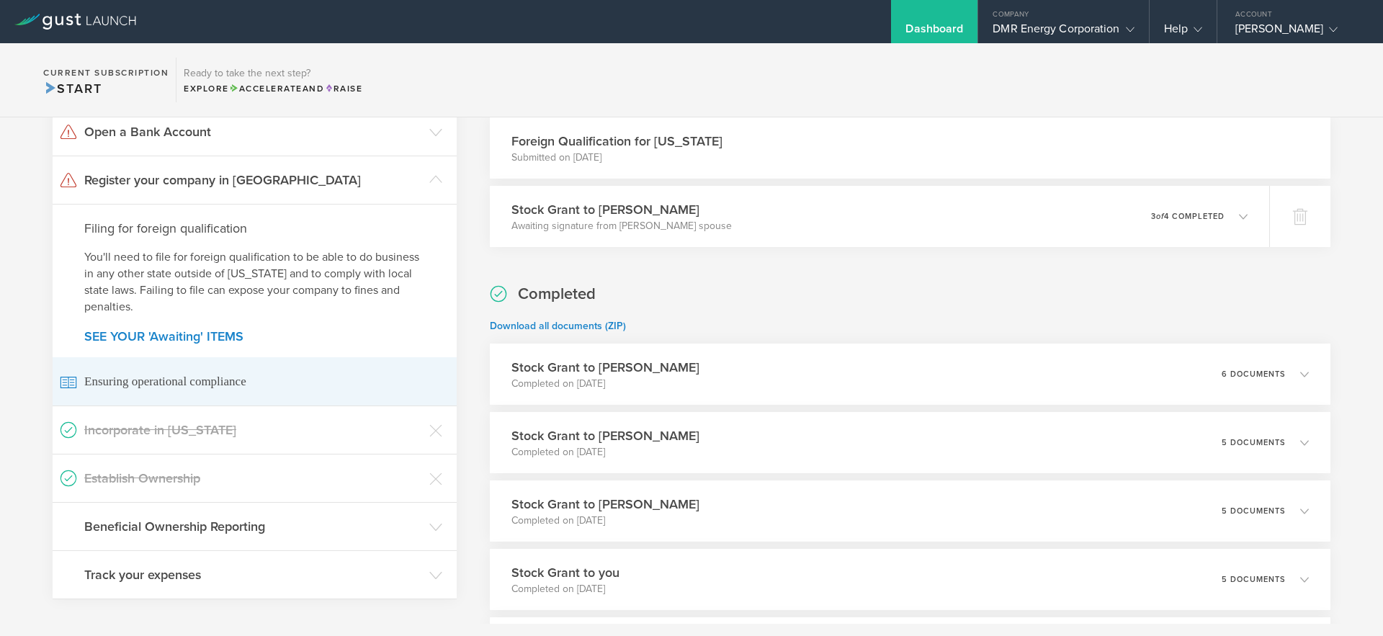
click at [197, 386] on span "Ensuring operational compliance" at bounding box center [255, 381] width 390 height 48
